Goal: Transaction & Acquisition: Subscribe to service/newsletter

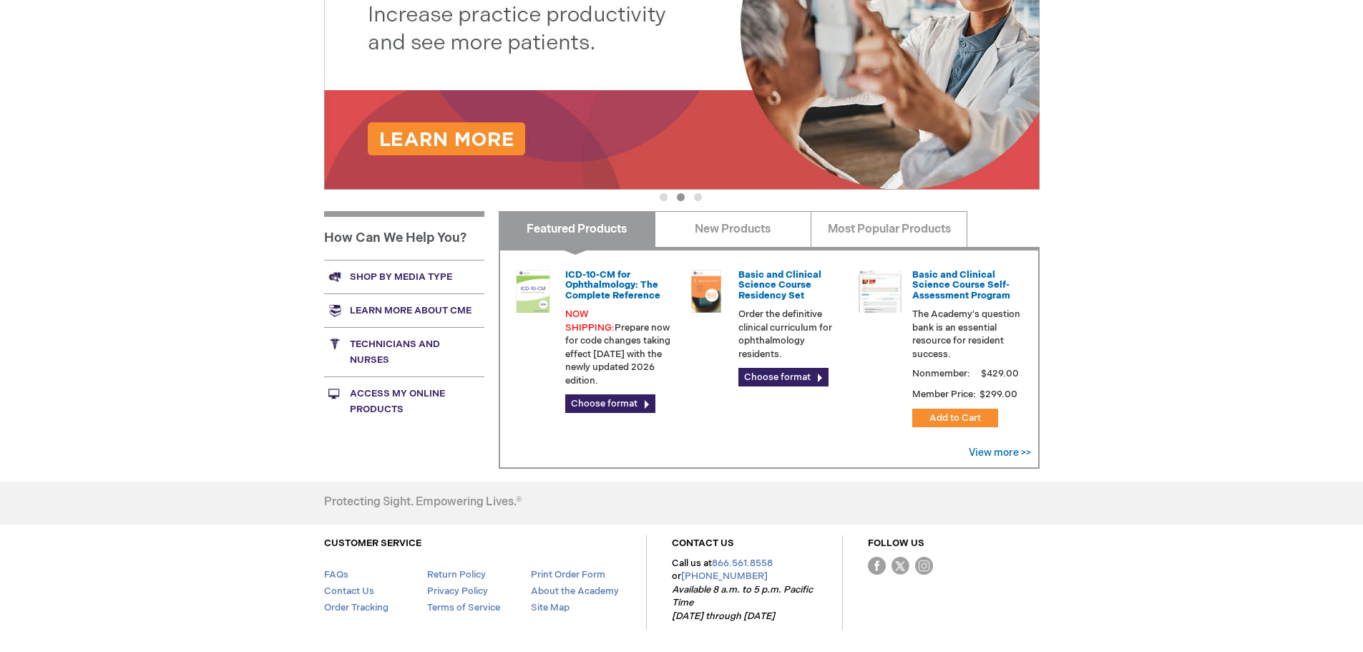
scroll to position [423, 0]
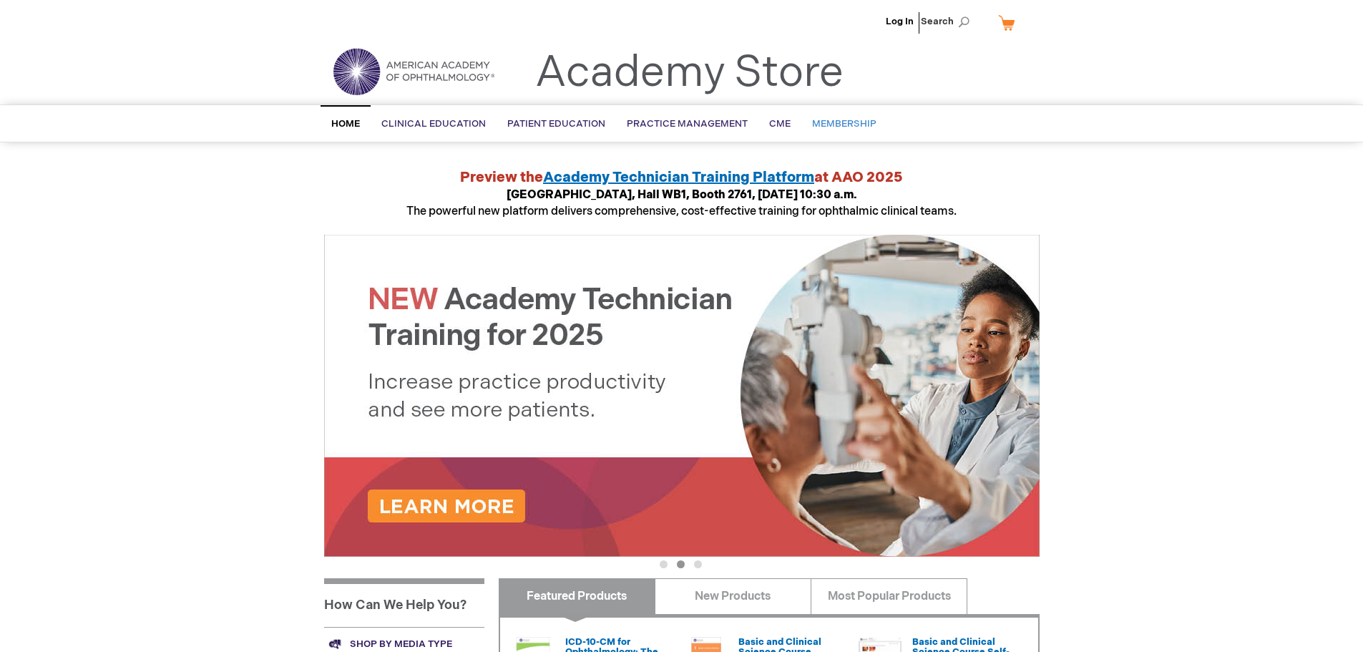
click at [842, 119] on span "Membership" at bounding box center [844, 123] width 64 height 11
